Goal: Use online tool/utility: Utilize a website feature to perform a specific function

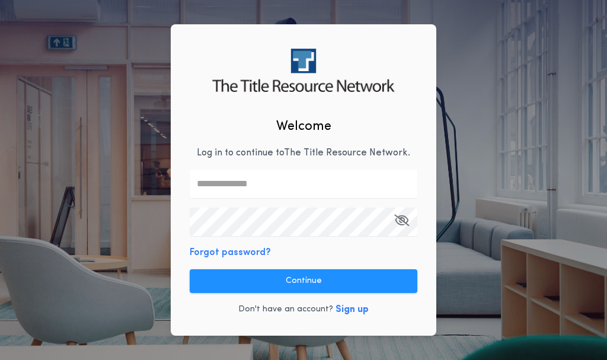
type input "**********"
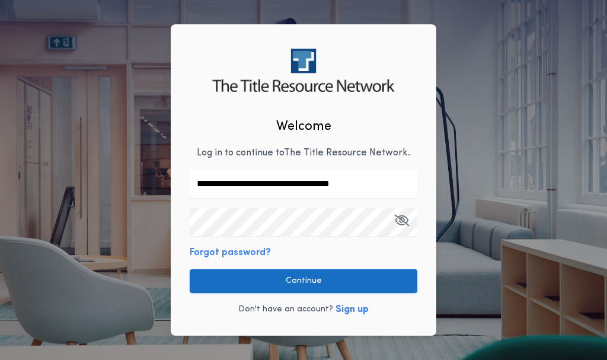
click at [331, 277] on button "Continue" at bounding box center [304, 281] width 228 height 24
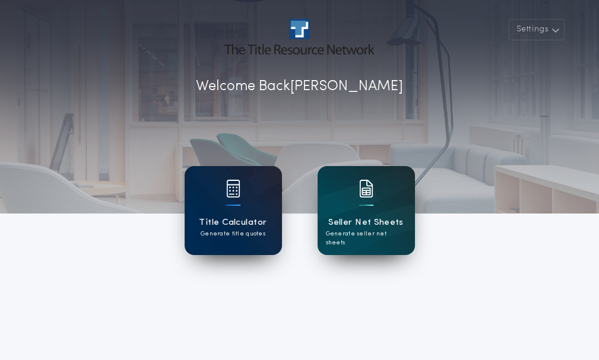
click at [246, 221] on h1 "Title Calculator" at bounding box center [233, 223] width 68 height 14
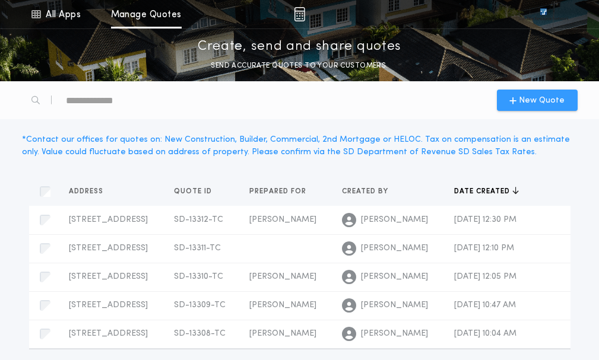
click at [541, 101] on span "New Quote" at bounding box center [541, 100] width 46 height 12
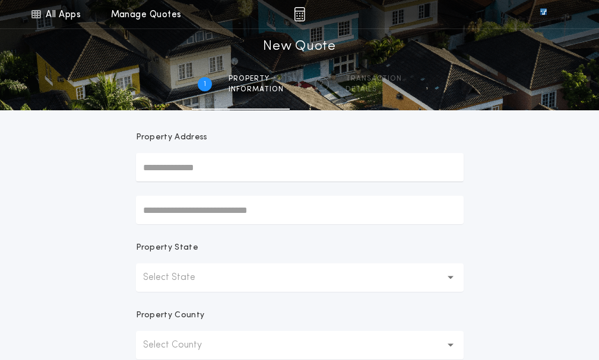
scroll to position [119, 0]
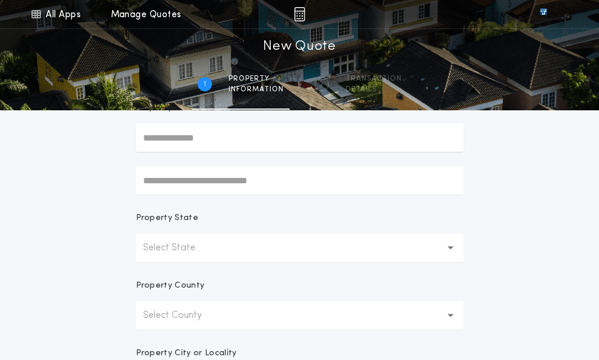
click at [245, 250] on button "Select State" at bounding box center [299, 248] width 327 height 28
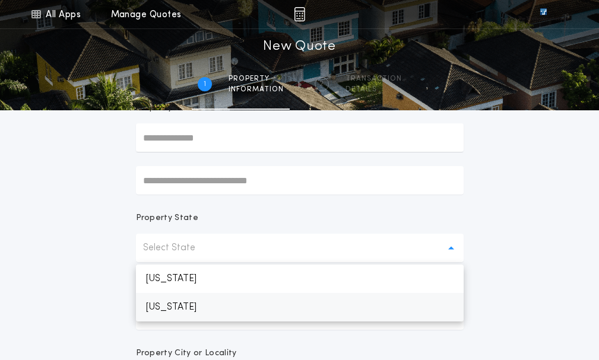
click at [219, 308] on p "[US_STATE]" at bounding box center [299, 307] width 327 height 28
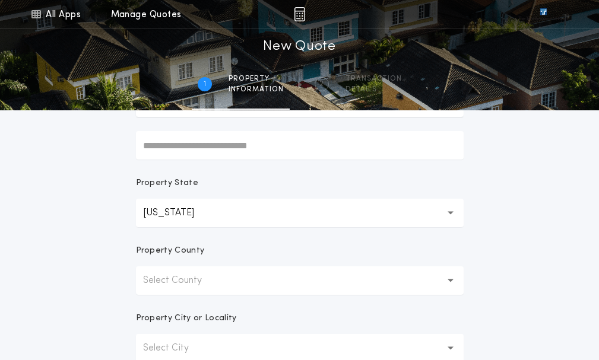
scroll to position [178, 0]
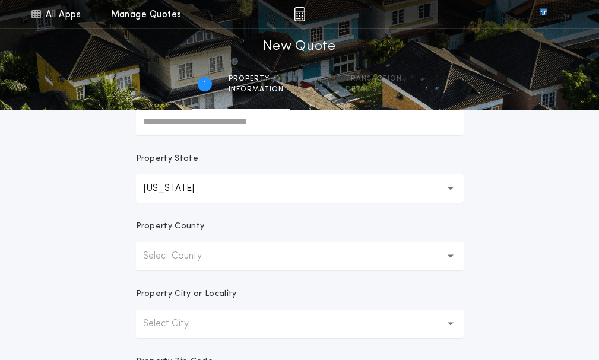
click at [226, 258] on button "Select County" at bounding box center [299, 256] width 327 height 28
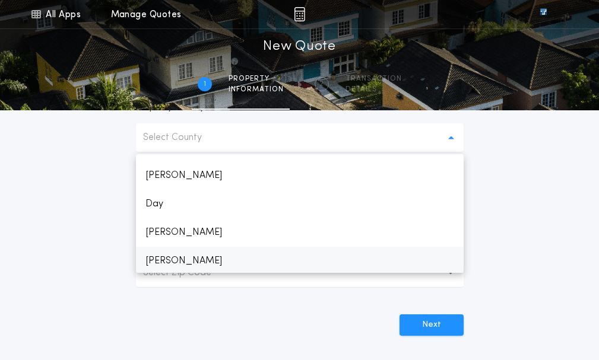
scroll to position [475, 0]
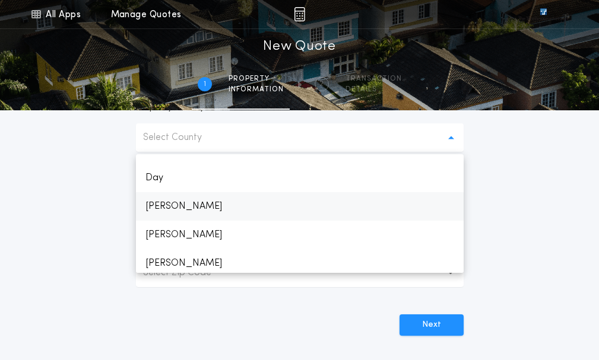
click at [151, 207] on p "[PERSON_NAME]" at bounding box center [299, 206] width 327 height 28
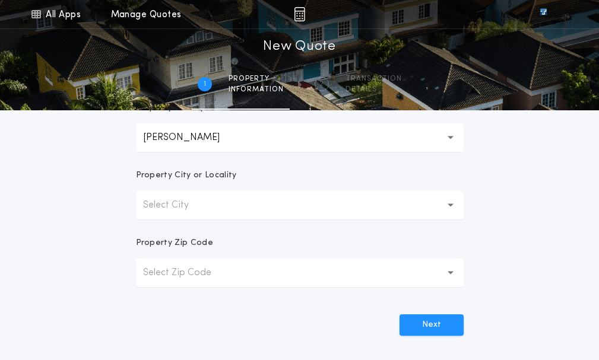
click at [196, 208] on p "Select City" at bounding box center [175, 205] width 65 height 14
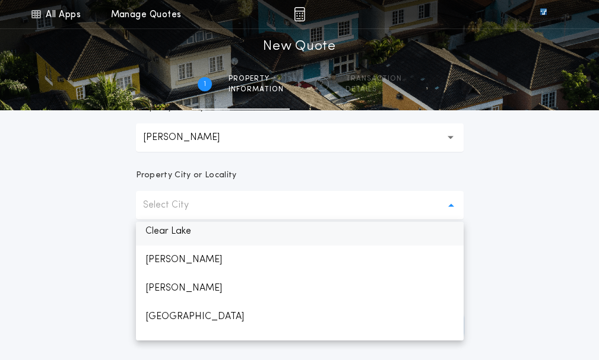
scroll to position [114, 0]
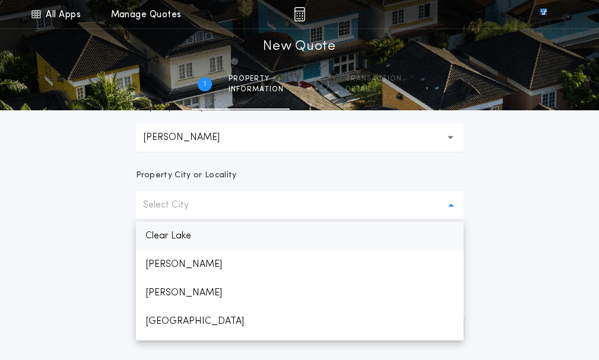
click at [183, 233] on p "Clear Lake" at bounding box center [299, 236] width 327 height 28
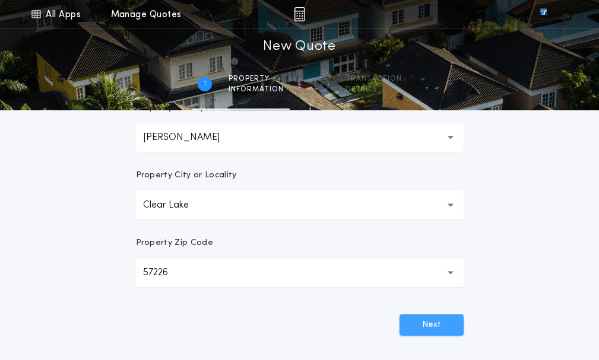
click at [435, 327] on button "Next" at bounding box center [431, 324] width 64 height 21
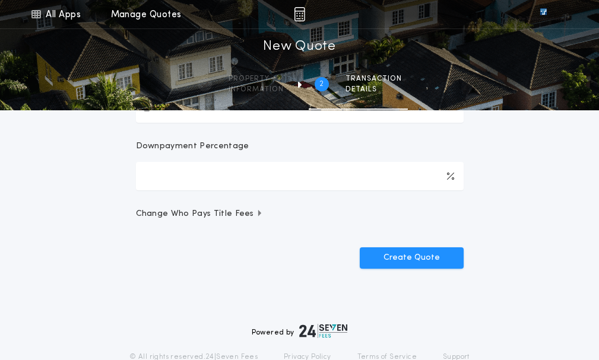
scroll to position [0, 0]
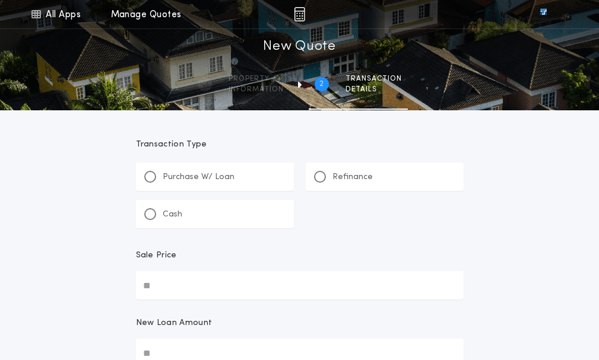
click at [176, 214] on p "Cash" at bounding box center [173, 215] width 20 height 12
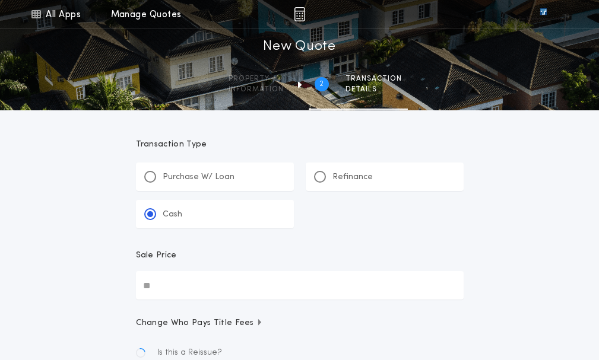
click at [177, 286] on input "Sale Price" at bounding box center [299, 285] width 327 height 28
type input "********"
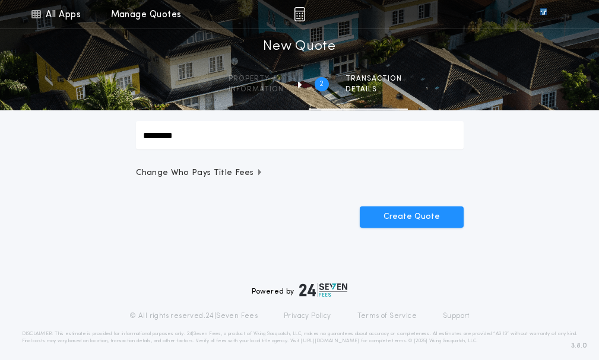
scroll to position [158, 0]
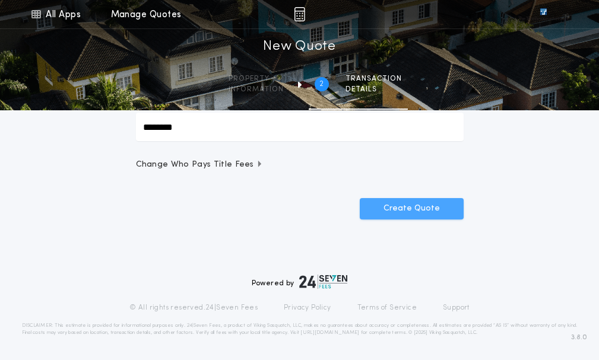
click at [411, 209] on button "Create Quote" at bounding box center [412, 208] width 104 height 21
